Goal: Find specific page/section: Find specific page/section

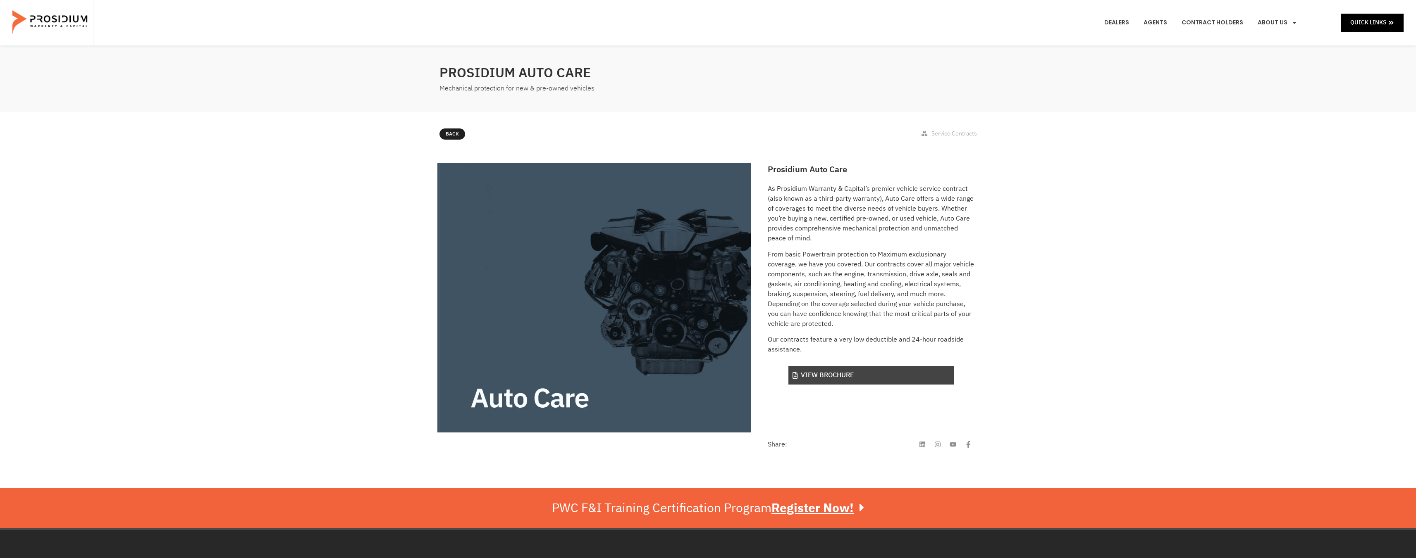
click at [838, 377] on link "View Brochure" at bounding box center [870, 375] width 165 height 19
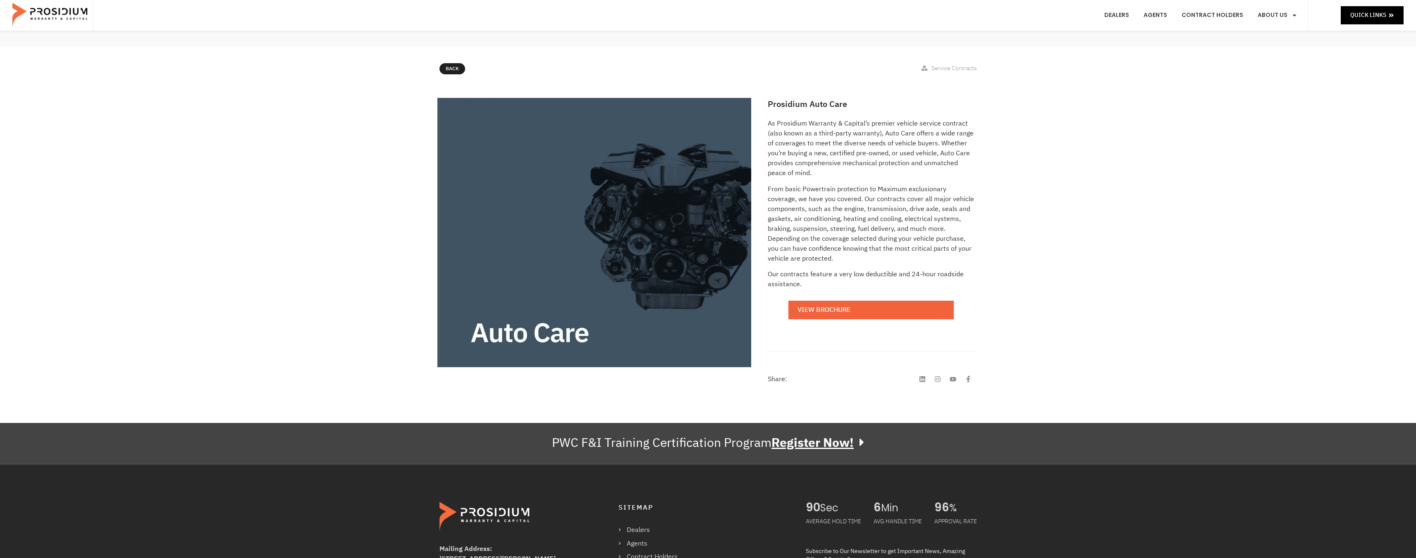
scroll to position [229, 0]
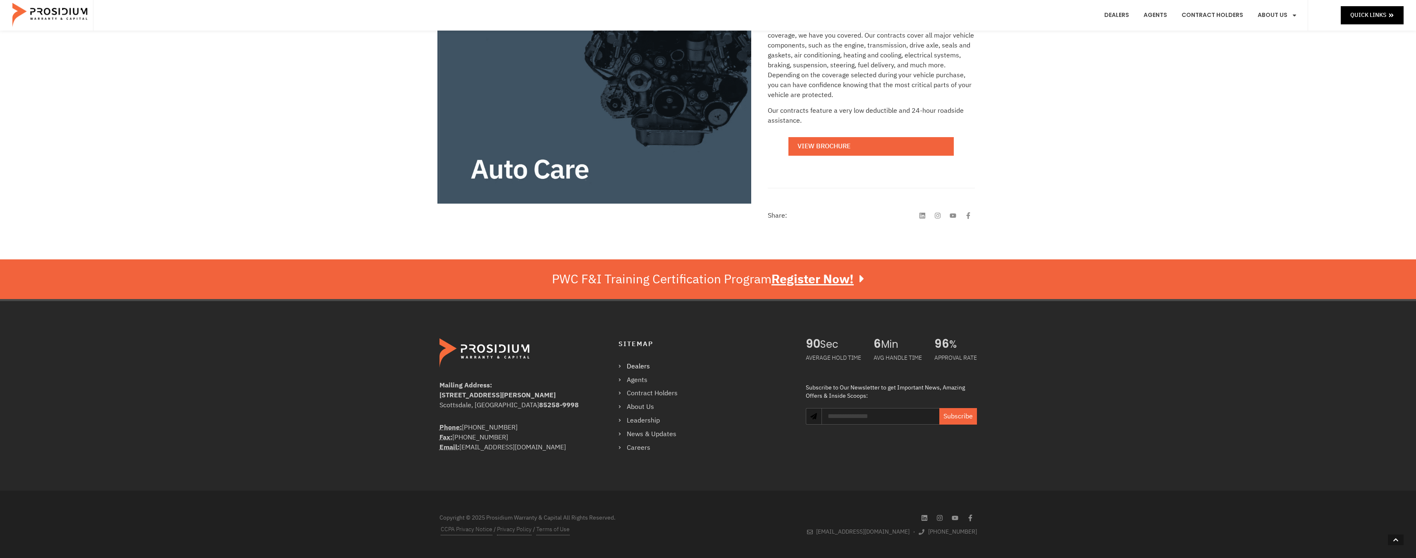
click at [622, 366] on link "Dealers" at bounding box center [651, 367] width 67 height 12
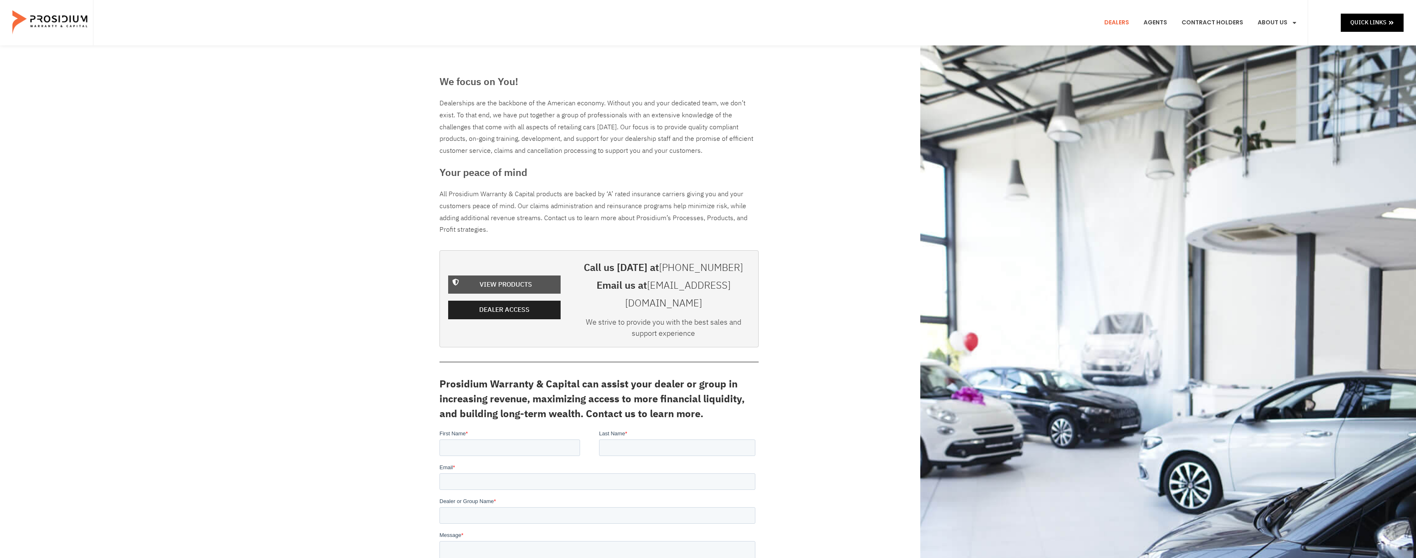
click at [510, 279] on span "View Products" at bounding box center [505, 285] width 52 height 12
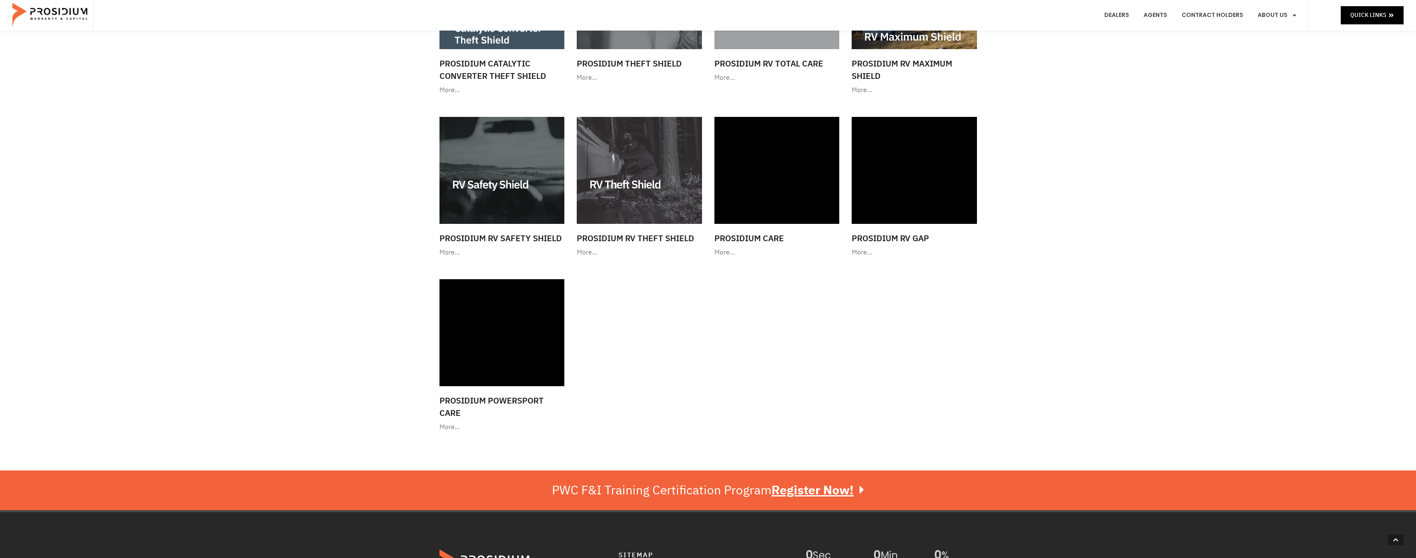
scroll to position [1033, 0]
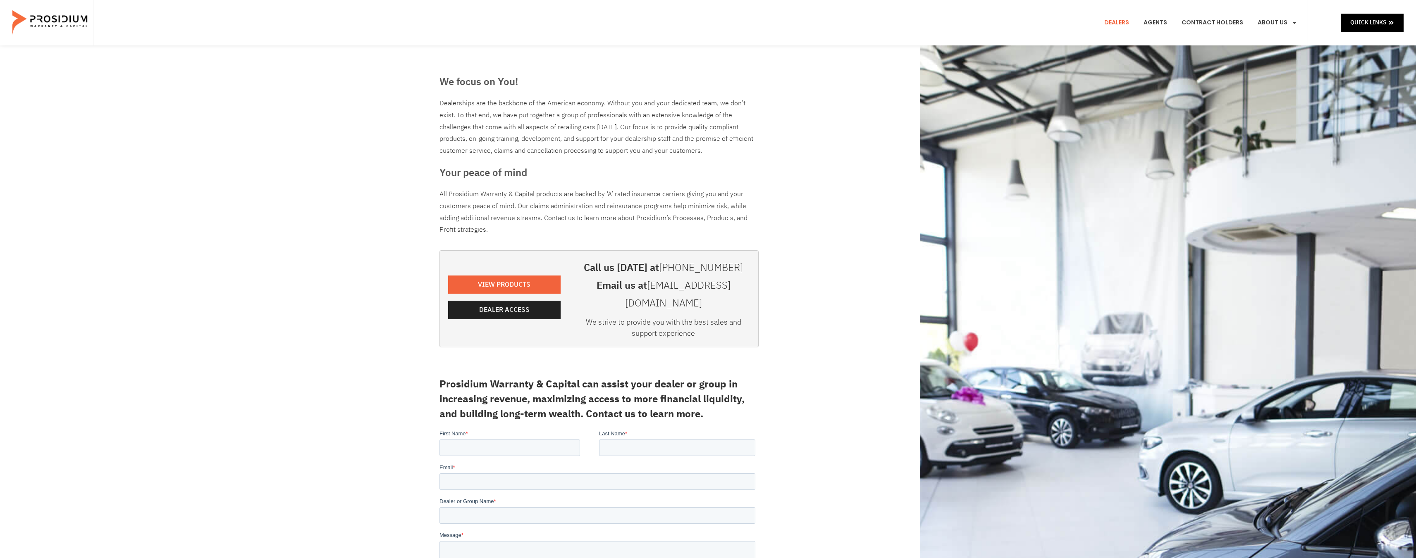
click at [210, 232] on div "We focus on You! Dealerships are the backbone of the American economy. Without …" at bounding box center [708, 376] width 1416 height 663
